Goal: Information Seeking & Learning: Learn about a topic

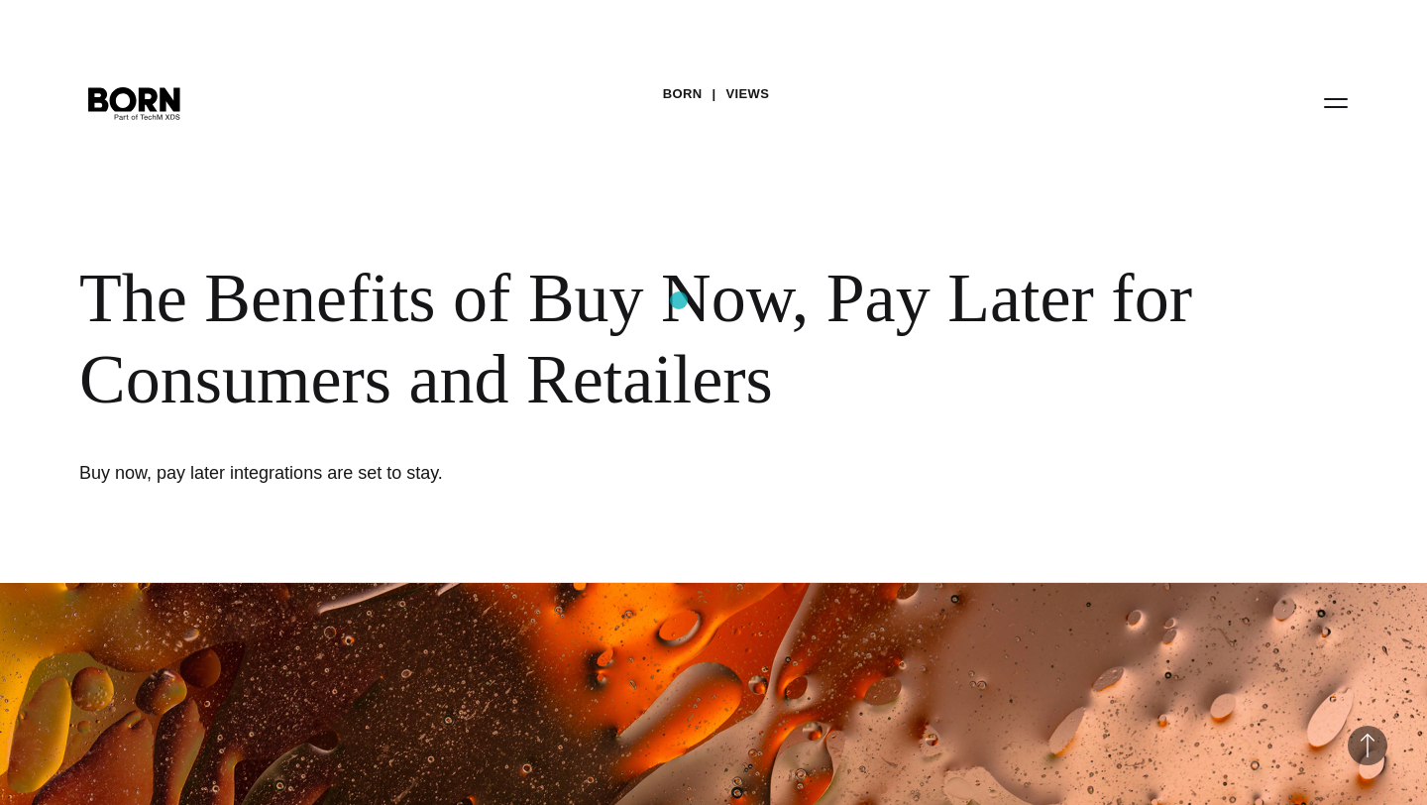
scroll to position [3257, 0]
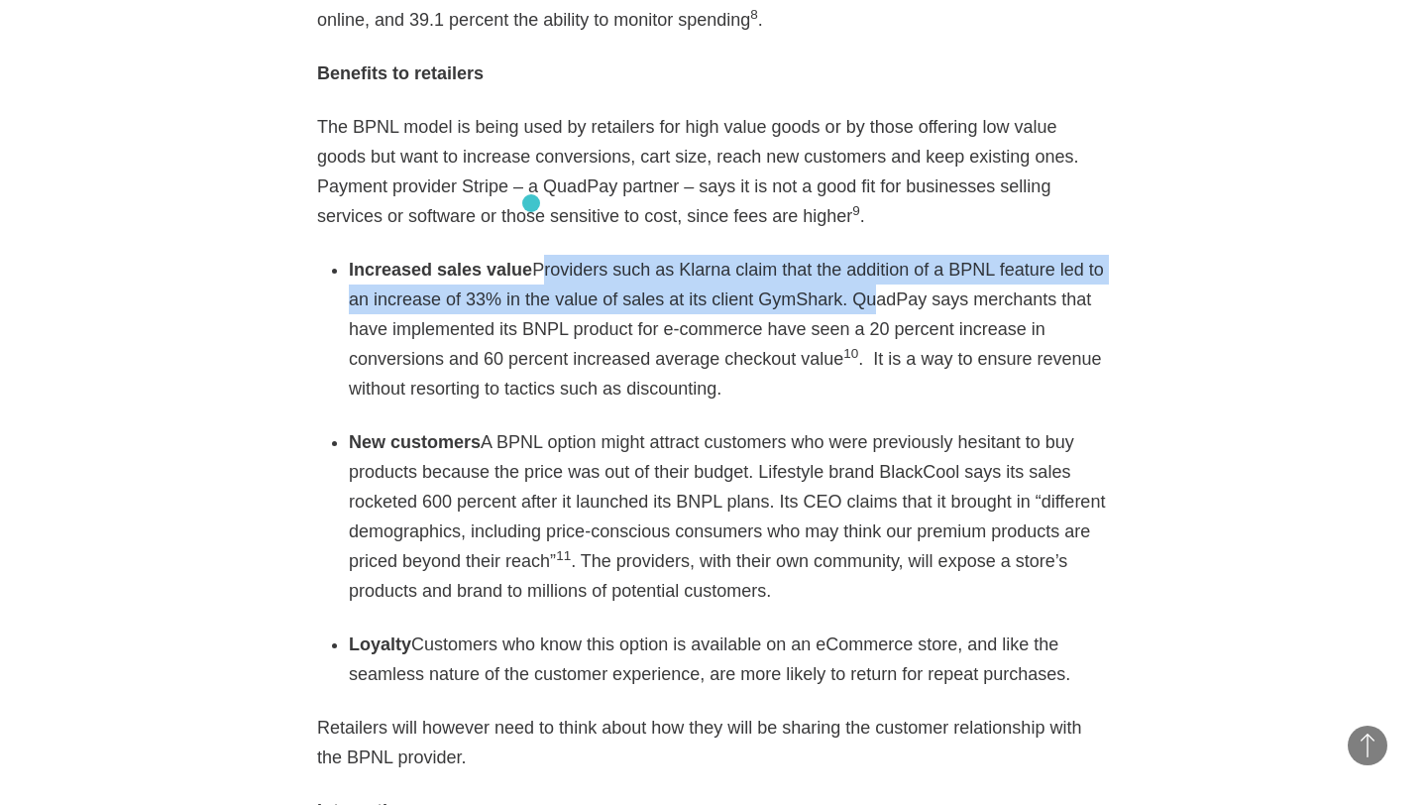
drag, startPoint x: 851, startPoint y: 244, endPoint x: 531, endPoint y: 203, distance: 322.7
click at [531, 255] on li "Increased sales value Providers such as Klarna claim that the addition of a BPN…" at bounding box center [729, 329] width 761 height 149
copy li "Providers such as Klarna claim that the addition of a BPNL feature led to an in…"
click at [719, 255] on li "Increased sales value Providers such as Klarna claim that the addition of a BPN…" at bounding box center [729, 329] width 761 height 149
drag, startPoint x: 836, startPoint y: 240, endPoint x: 537, endPoint y: 209, distance: 300.9
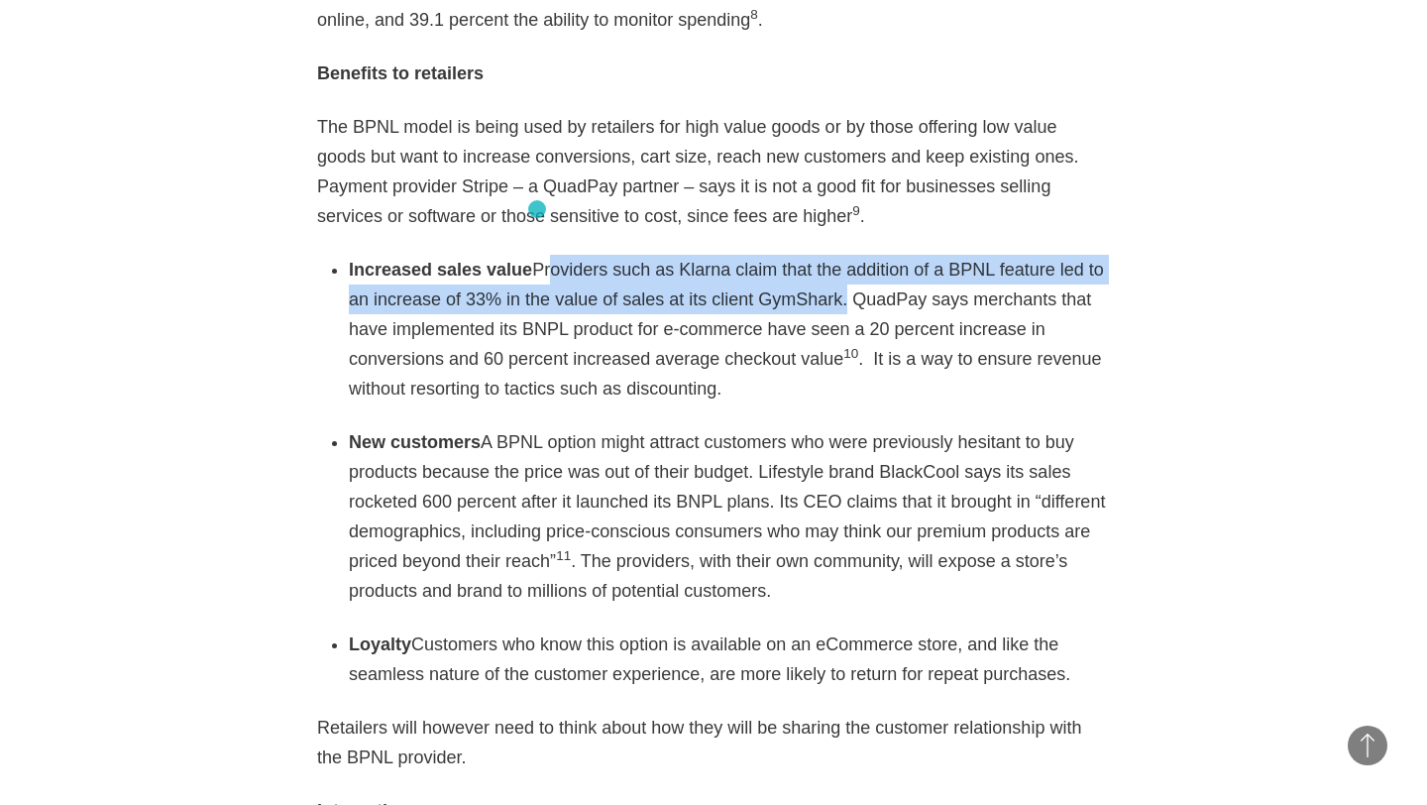
click at [537, 255] on li "Increased sales value Providers such as Klarna claim that the addition of a BPN…" at bounding box center [729, 329] width 761 height 149
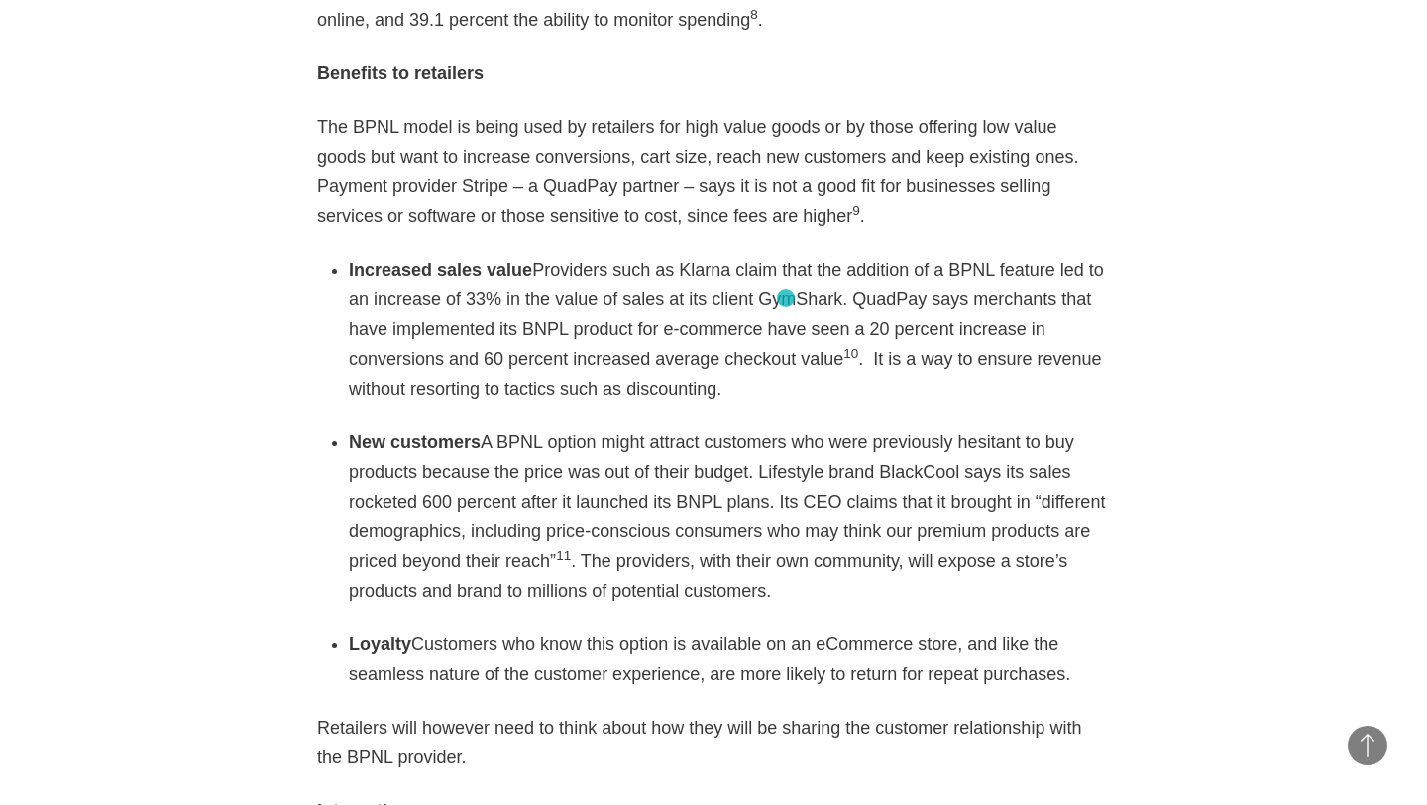
click at [786, 298] on li "Increased sales value Providers such as Klarna claim that the addition of a BPN…" at bounding box center [729, 329] width 761 height 149
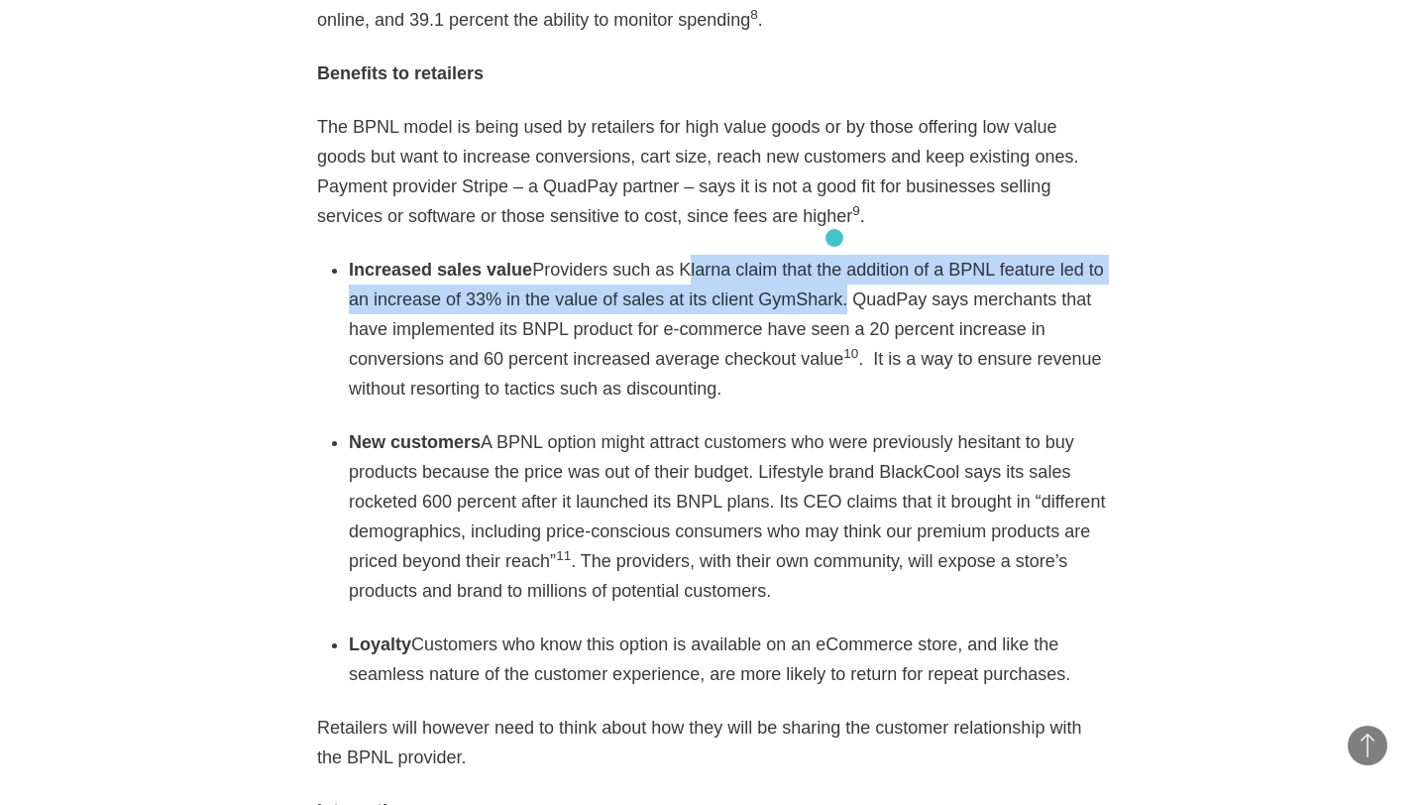
drag, startPoint x: 673, startPoint y: 203, endPoint x: 834, endPoint y: 239, distance: 165.4
click at [834, 255] on li "Increased sales value Providers such as Klarna claim that the addition of a BPN…" at bounding box center [729, 329] width 761 height 149
copy li "Klarna claim that the addition of a BPNL feature led to an increase of 33% in t…"
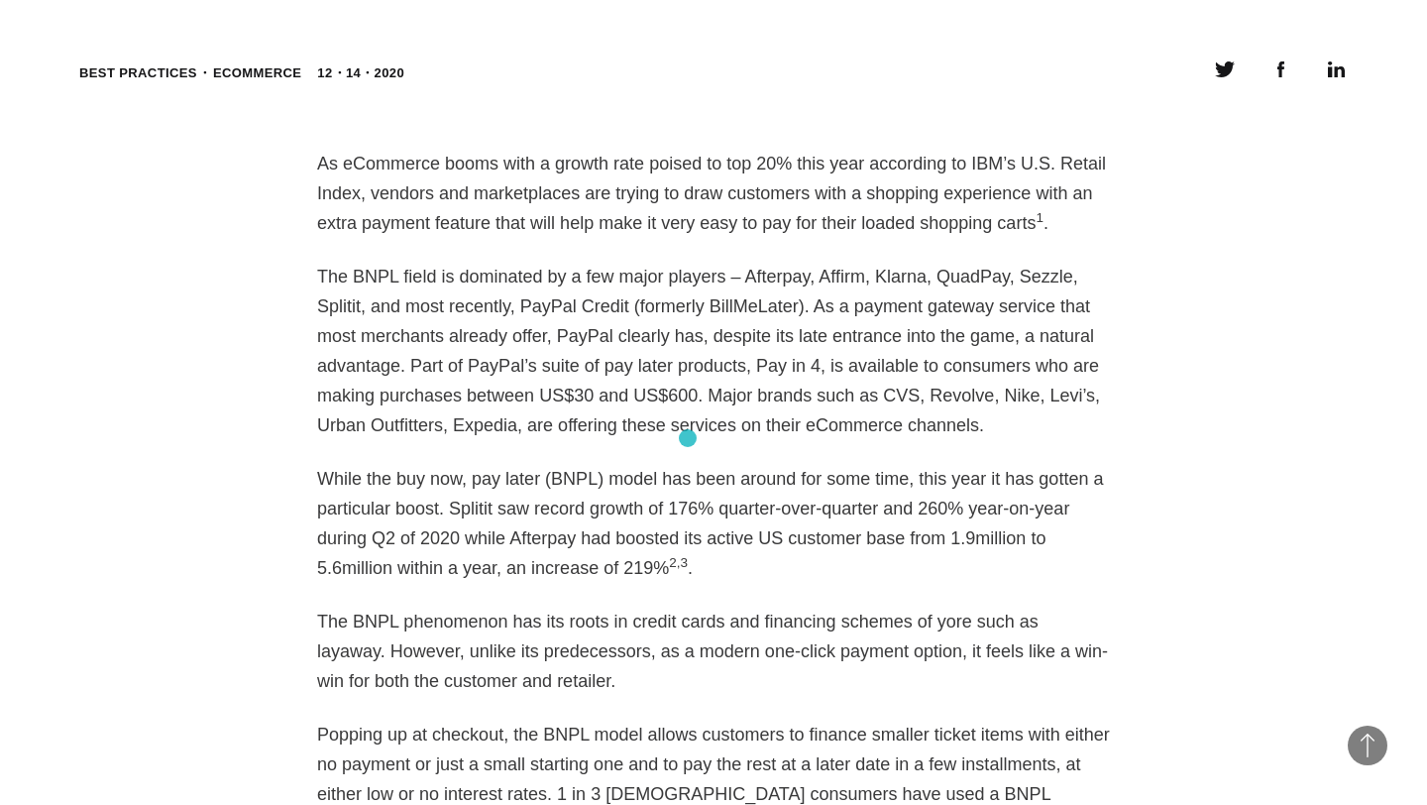
scroll to position [1421, 0]
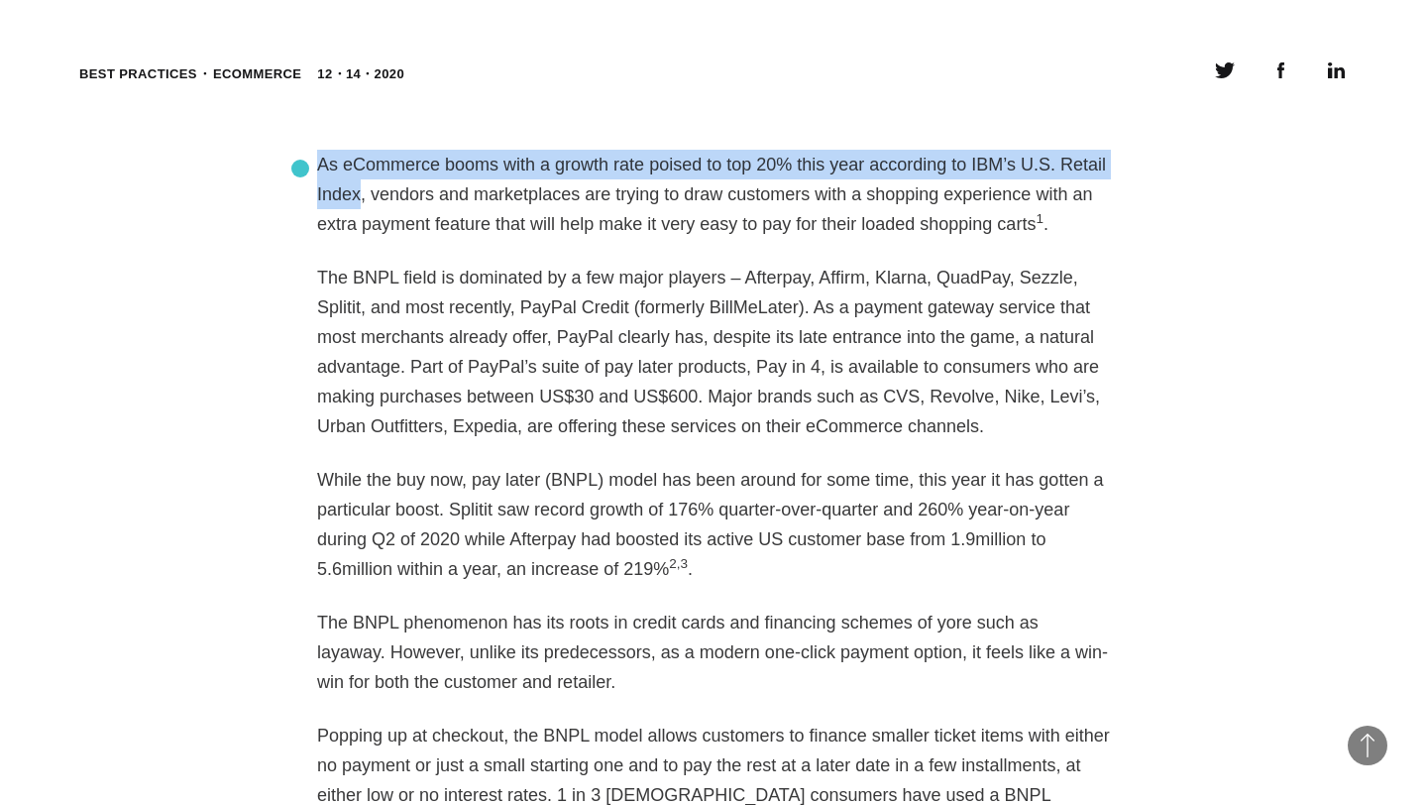
drag, startPoint x: 357, startPoint y: 199, endPoint x: 295, endPoint y: 166, distance: 69.6
copy p "As eCommerce booms with a growth rate poised to top 20% this year according to …"
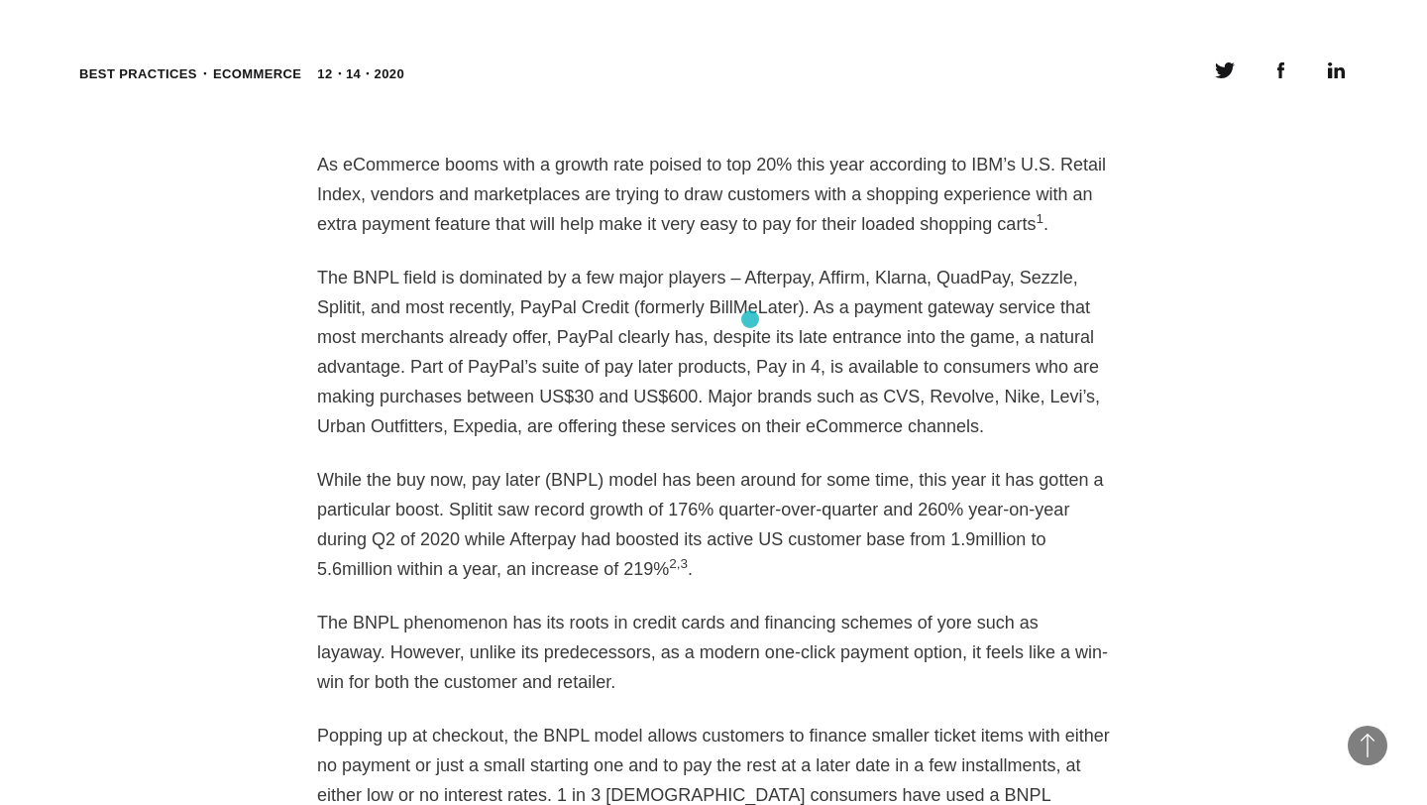
click at [750, 319] on p "The BNPL field is dominated by a few major players – Afterpay, Affirm, Klarna, …" at bounding box center [713, 352] width 793 height 178
